Goal: Book appointment/travel/reservation

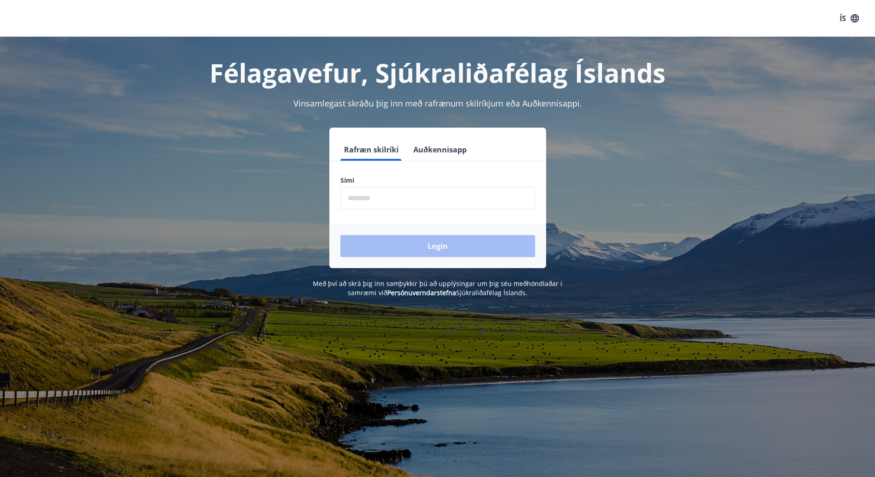
drag, startPoint x: 423, startPoint y: 203, endPoint x: 432, endPoint y: 199, distance: 9.9
click at [432, 199] on input "phone" at bounding box center [437, 198] width 195 height 23
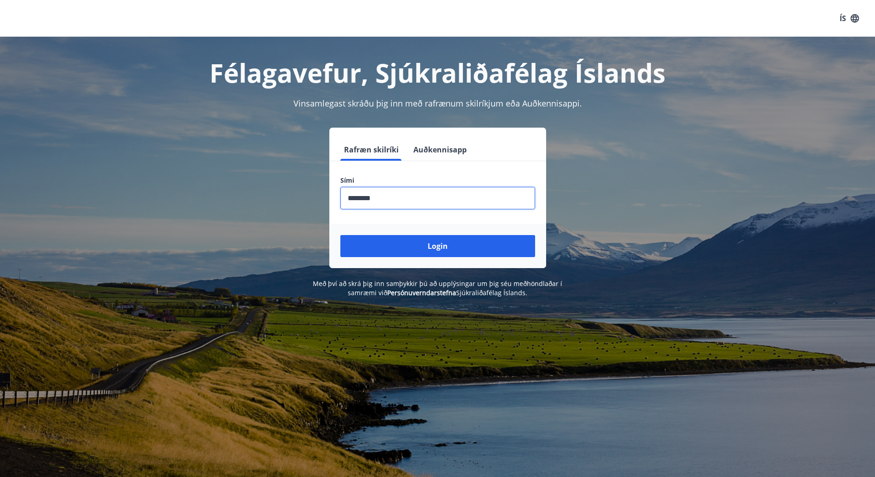
type input "********"
click at [340, 235] on button "Login" at bounding box center [437, 246] width 195 height 22
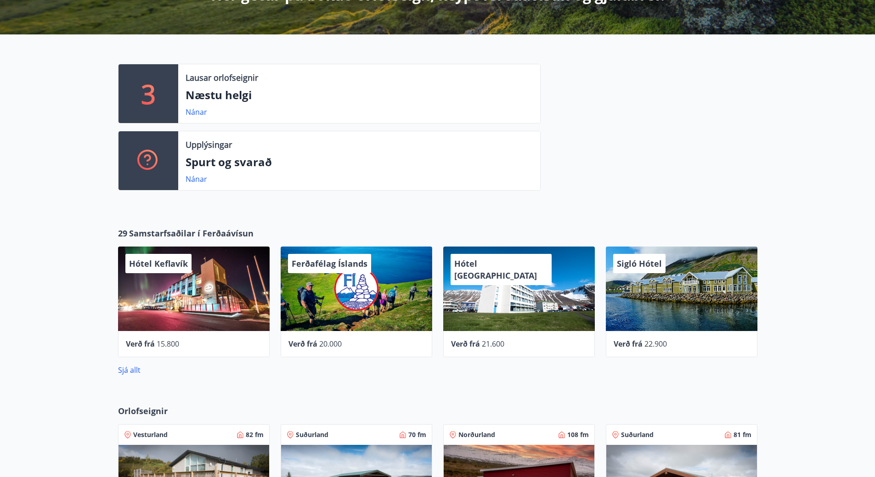
scroll to position [413, 0]
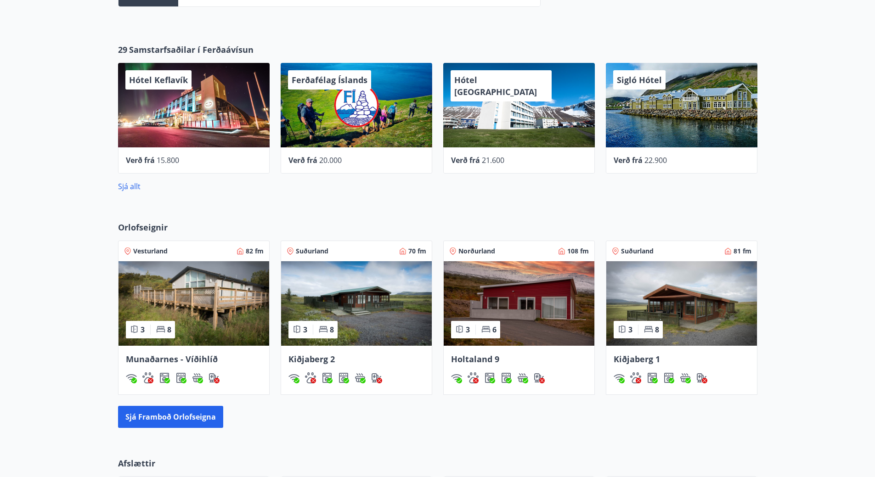
click at [179, 296] on img at bounding box center [194, 303] width 151 height 85
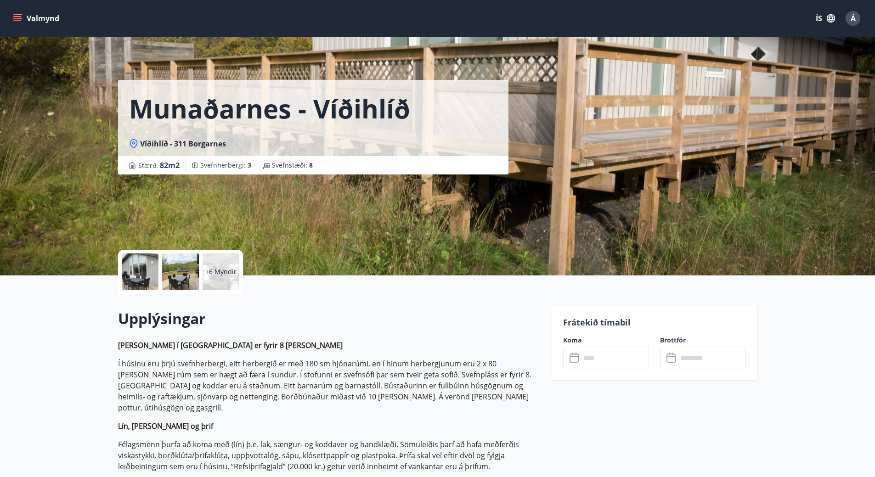
click at [16, 20] on icon "menu" at bounding box center [17, 20] width 8 height 1
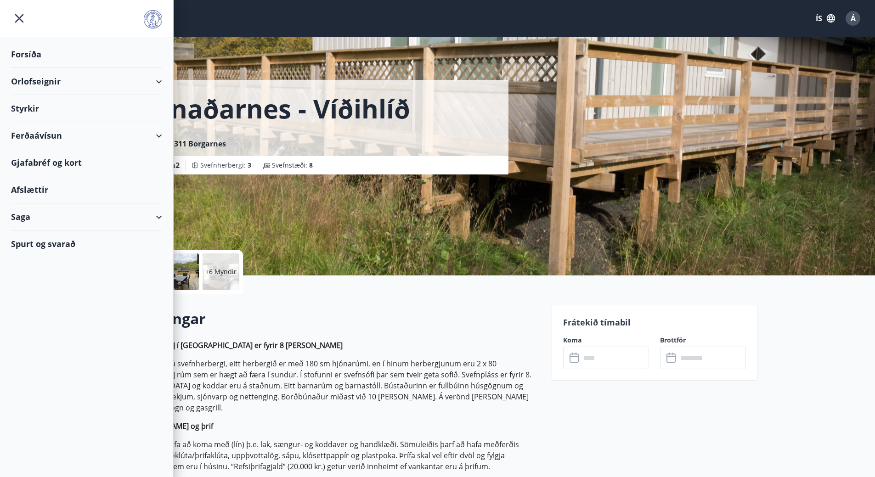
click at [45, 82] on div "Orlofseignir" at bounding box center [86, 81] width 151 height 27
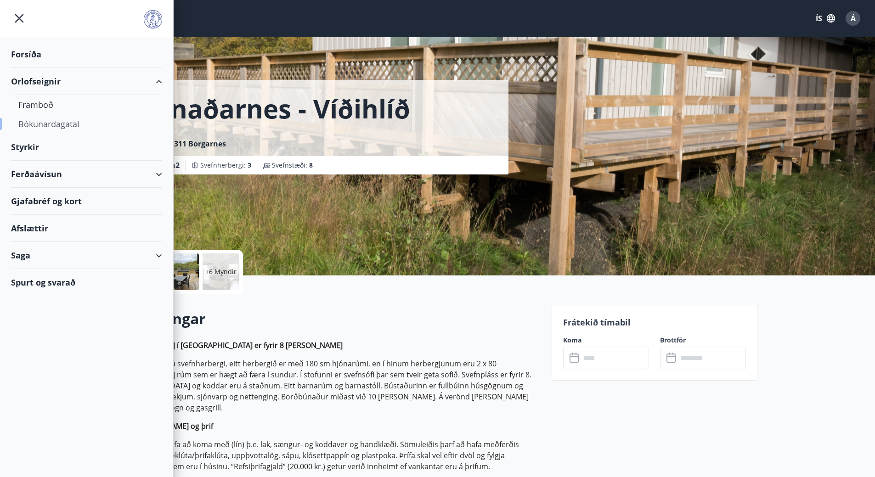
click at [41, 122] on div "Bókunardagatal" at bounding box center [86, 123] width 136 height 19
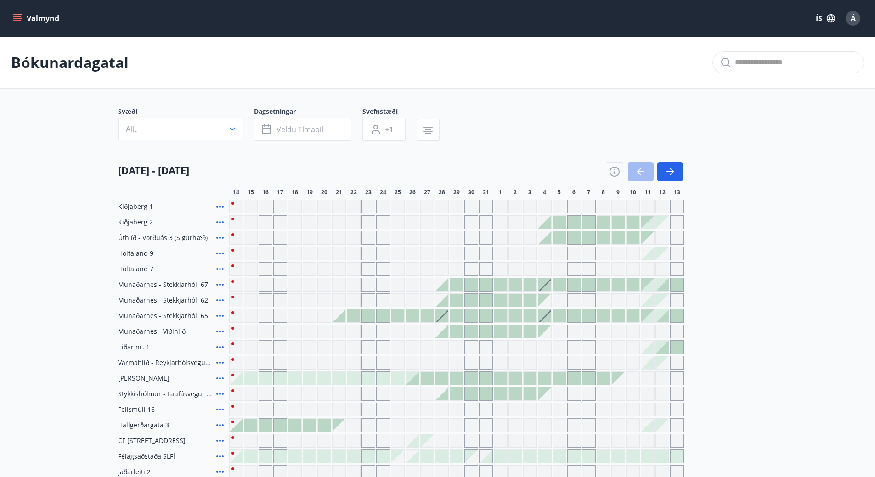
scroll to position [92, 0]
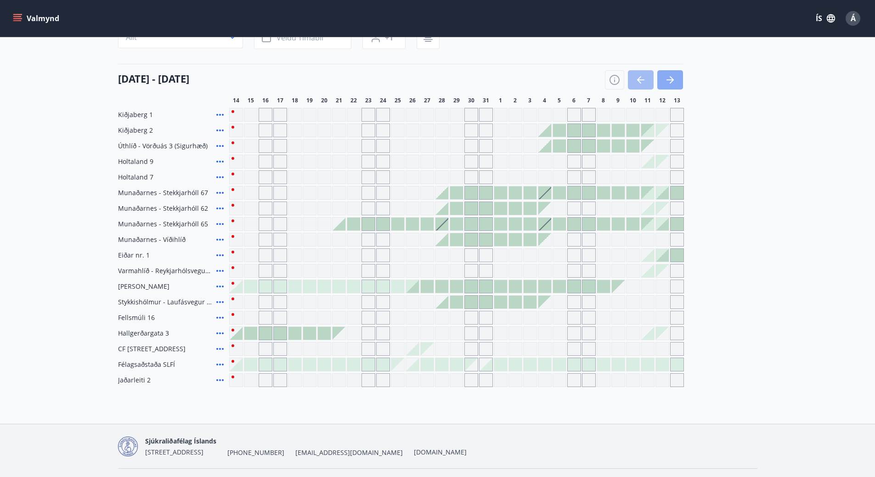
click at [670, 80] on icon "button" at bounding box center [670, 79] width 7 height 1
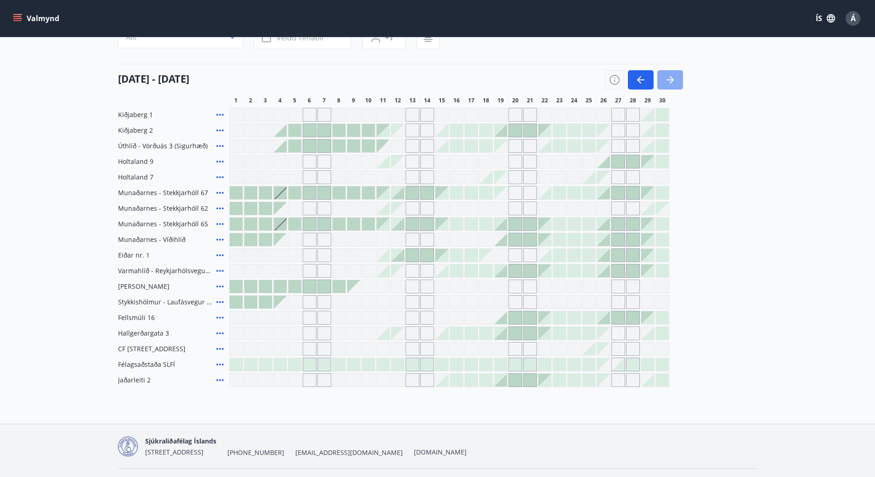
click at [665, 79] on icon "button" at bounding box center [670, 79] width 11 height 11
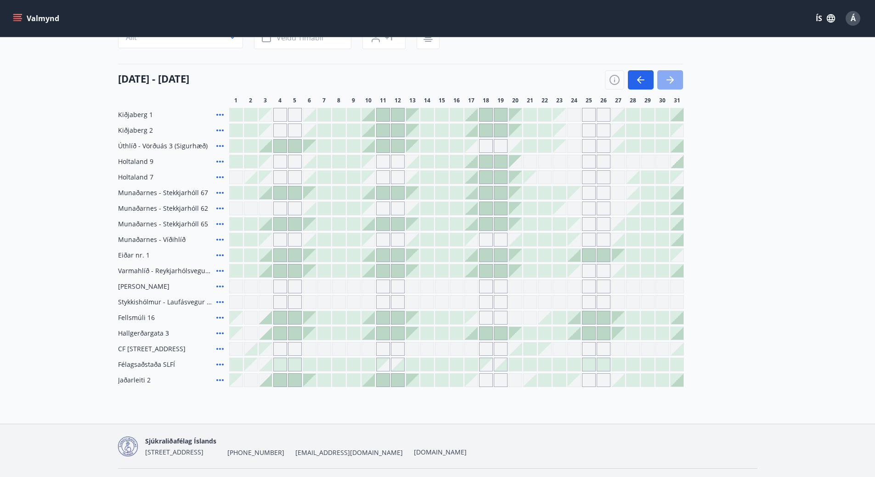
click at [665, 79] on icon "button" at bounding box center [670, 79] width 11 height 11
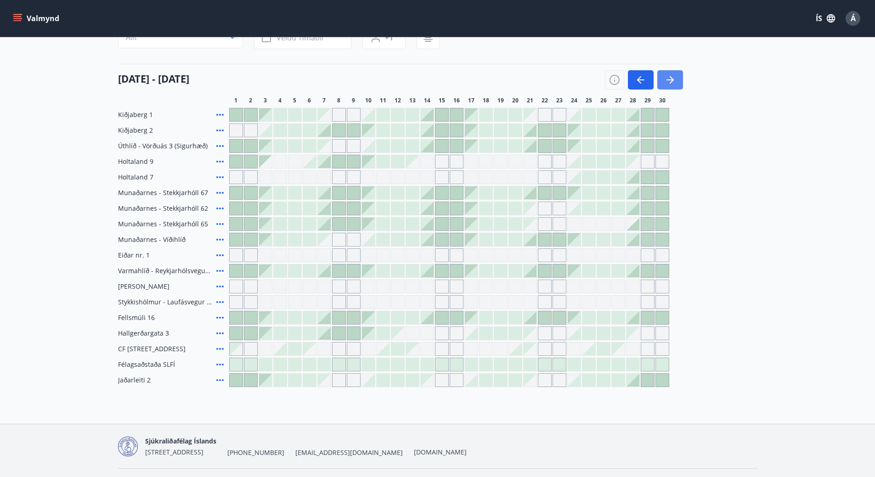
click at [668, 78] on icon "button" at bounding box center [670, 79] width 11 height 11
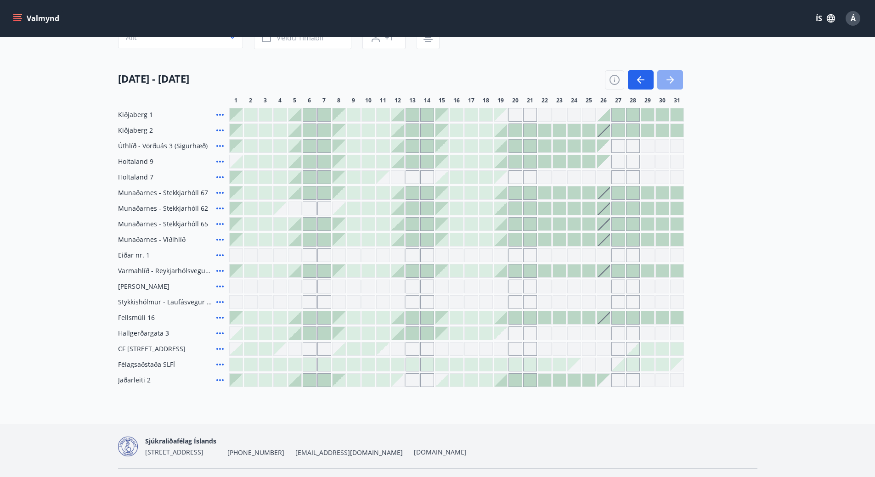
click at [668, 78] on icon "button" at bounding box center [670, 79] width 11 height 11
click at [636, 77] on icon "button" at bounding box center [640, 79] width 11 height 11
click at [853, 206] on main "Bókunardagatal Svæði Allt Dagsetningar Veldu tímabil Svefnstæði +1 [DATE] - [DA…" at bounding box center [437, 166] width 875 height 442
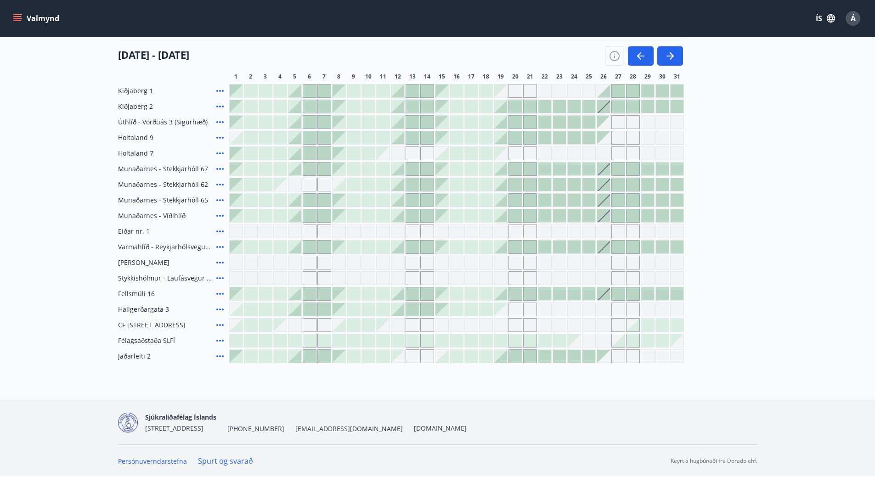
click at [852, 18] on span "Á" at bounding box center [853, 18] width 5 height 10
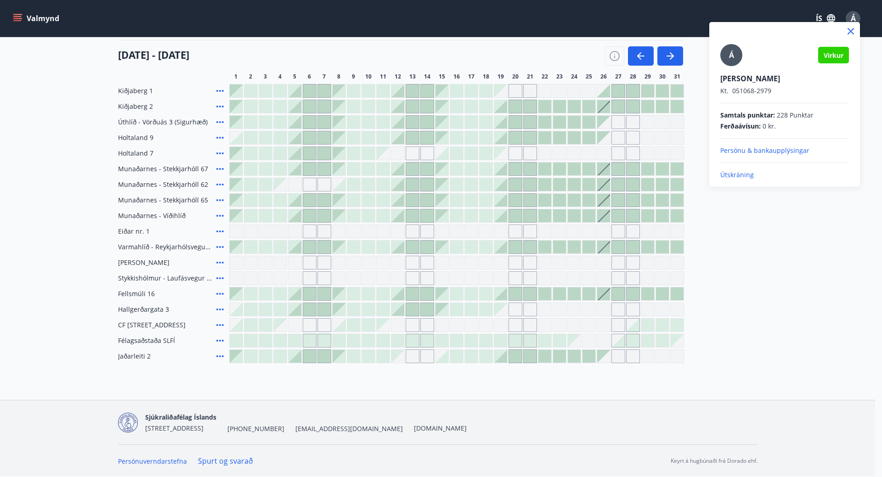
click at [733, 174] on p "Útskráning" at bounding box center [784, 174] width 129 height 9
